Goal: Task Accomplishment & Management: Manage account settings

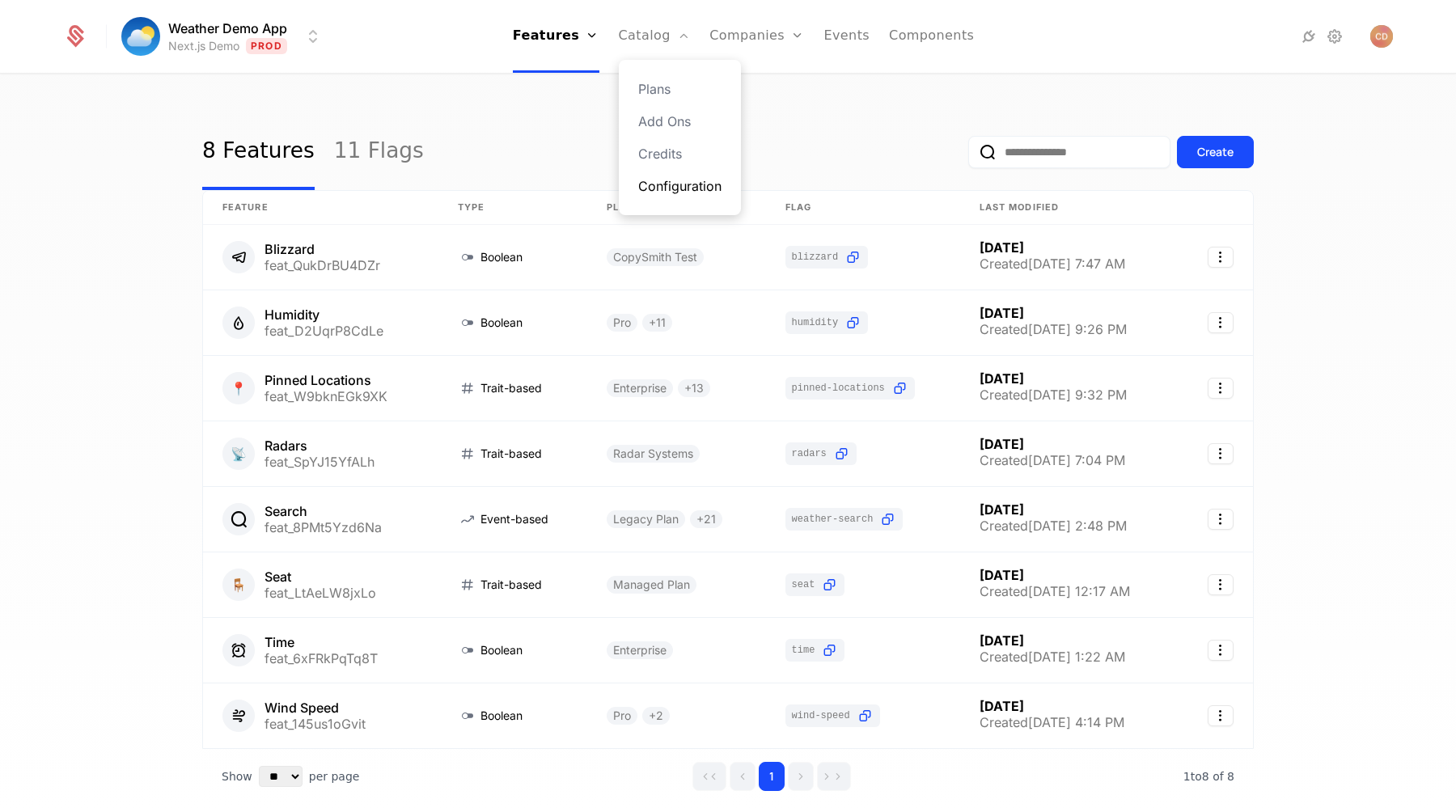
click at [664, 186] on link "Configuration" at bounding box center [679, 186] width 83 height 19
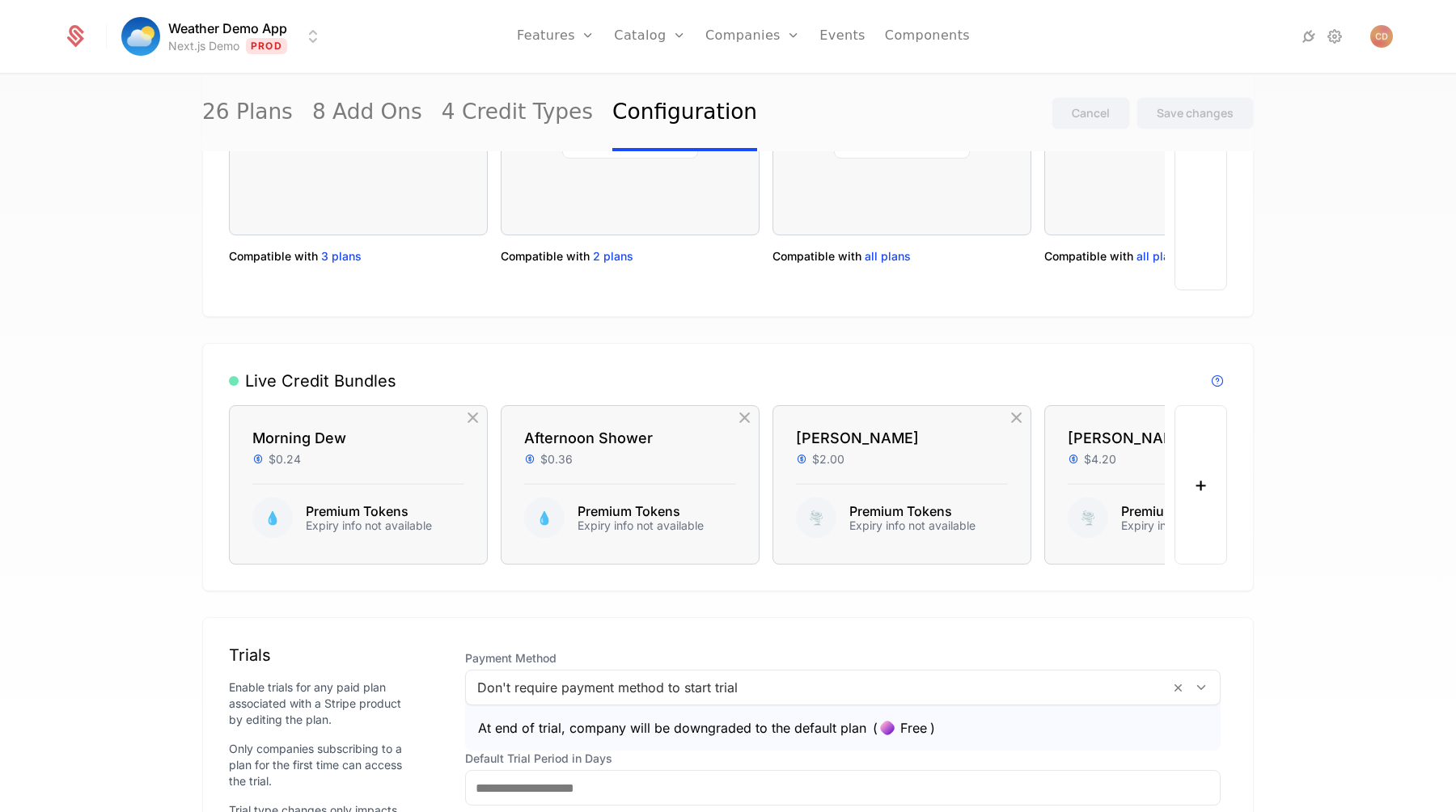
scroll to position [1842, 0]
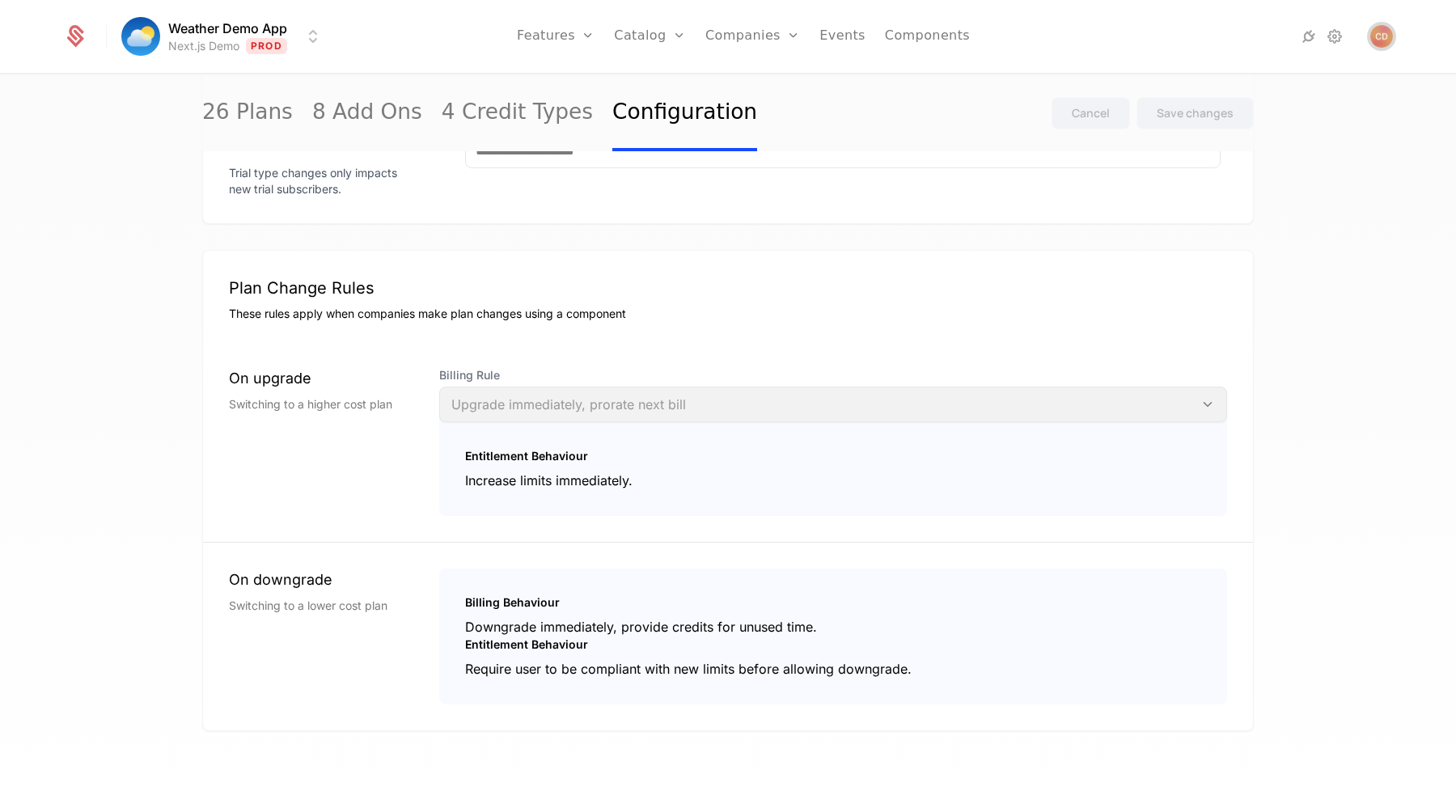
click at [1379, 31] on img "Open user button" at bounding box center [1381, 36] width 23 height 23
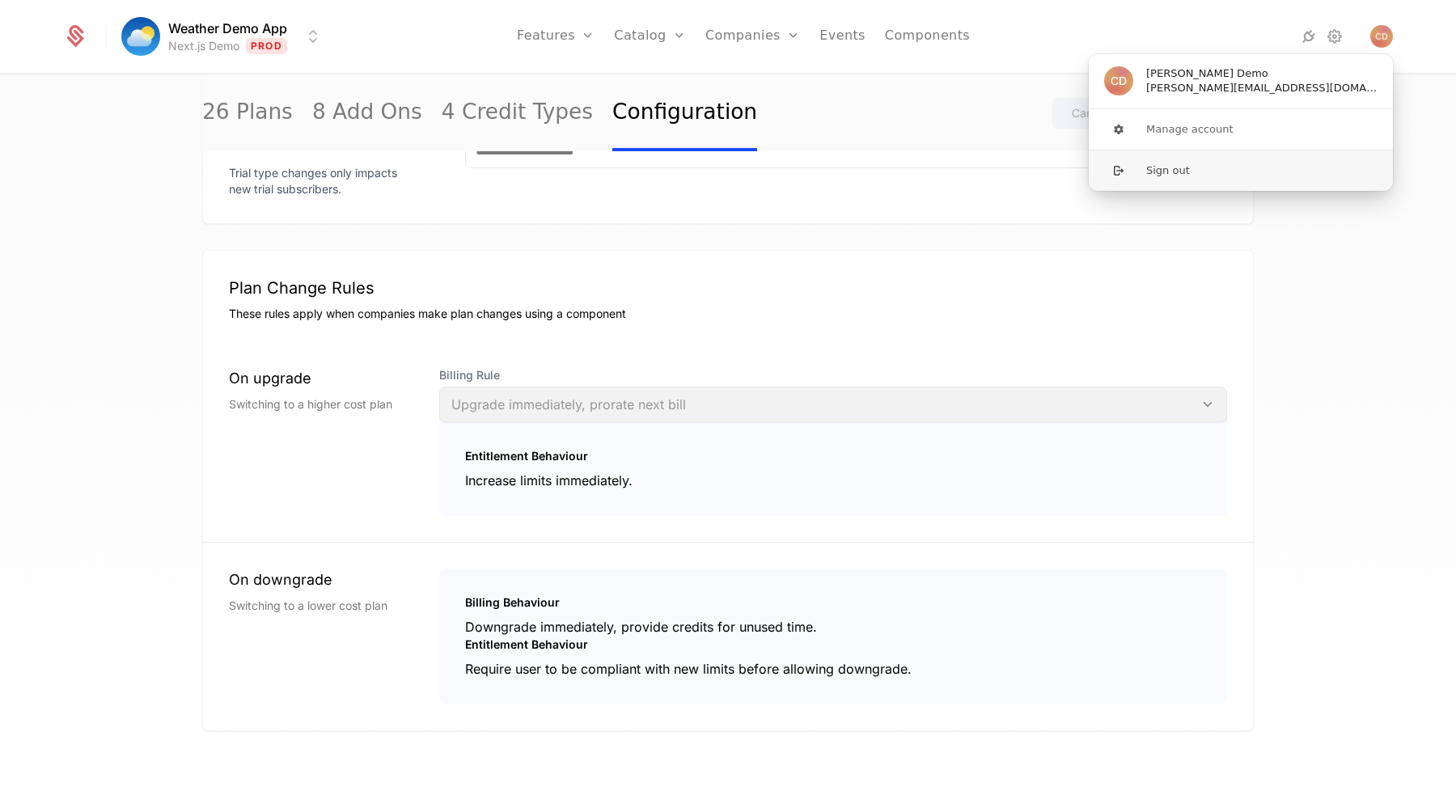
click at [1229, 166] on button "Sign out" at bounding box center [1241, 170] width 306 height 41
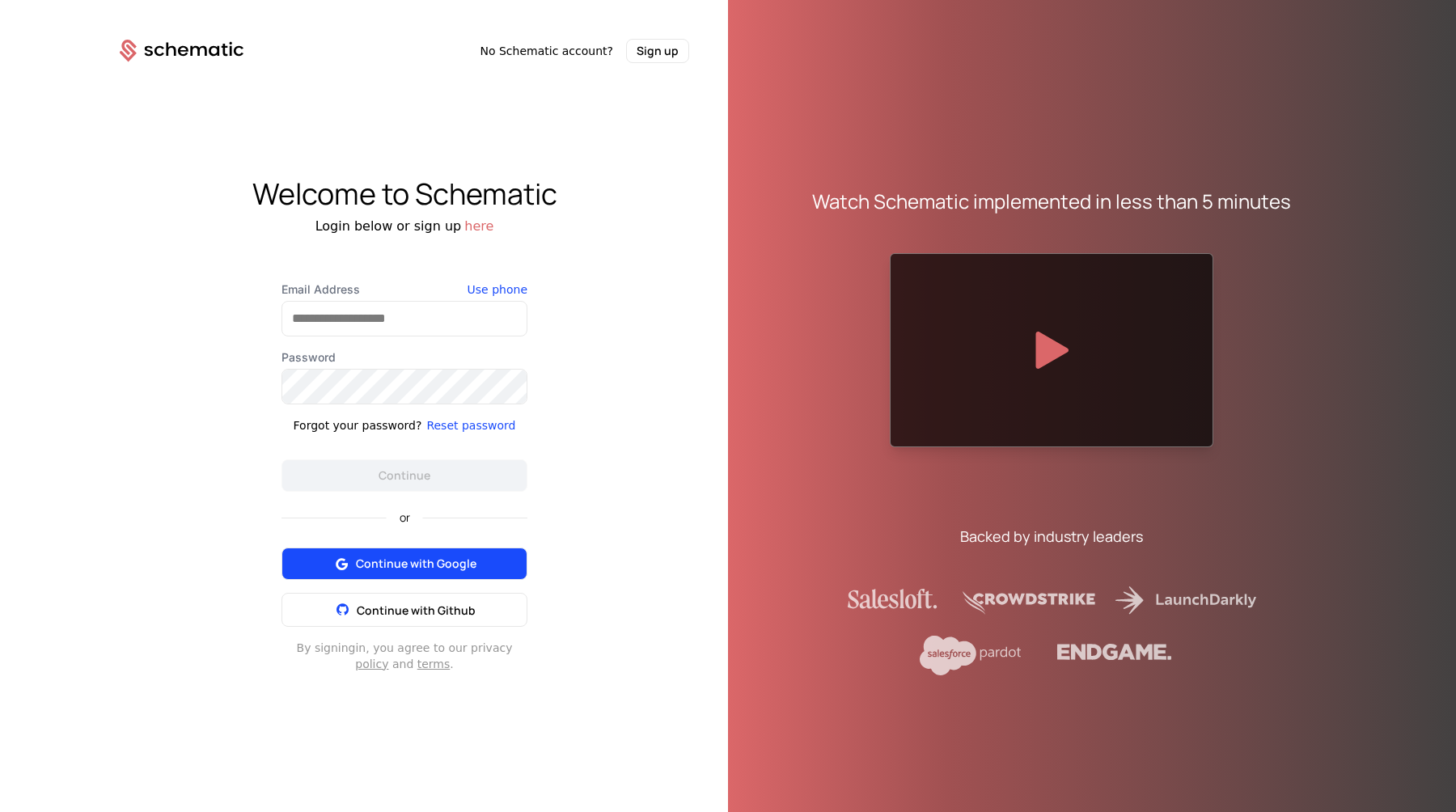
click at [405, 550] on button "Continue with Google" at bounding box center [405, 564] width 246 height 32
